Goal: Task Accomplishment & Management: Complete application form

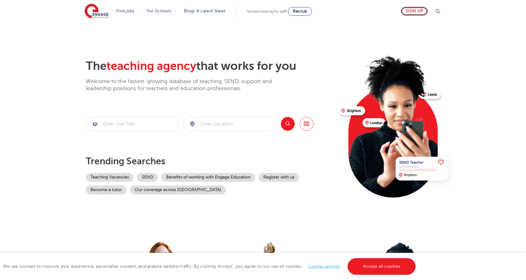
click at [415, 13] on link "Sign up" at bounding box center [414, 11] width 27 height 9
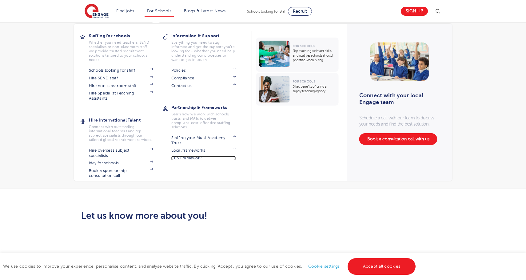
click at [185, 156] on link "CCS Framework" at bounding box center [203, 158] width 65 height 5
